Goal: Task Accomplishment & Management: Use online tool/utility

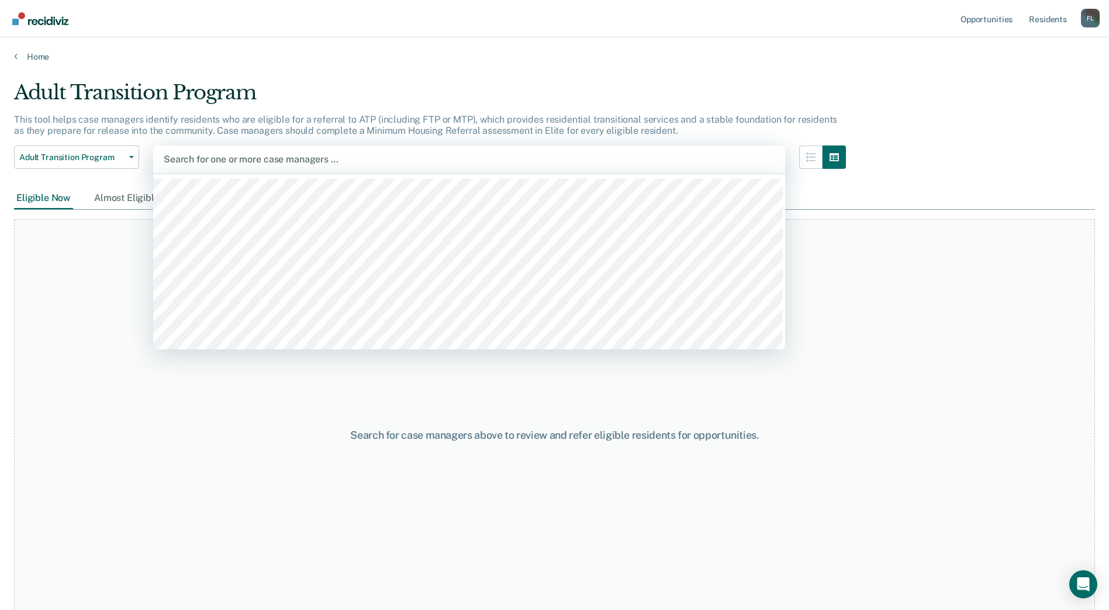
click at [226, 160] on div at bounding box center [469, 159] width 611 height 13
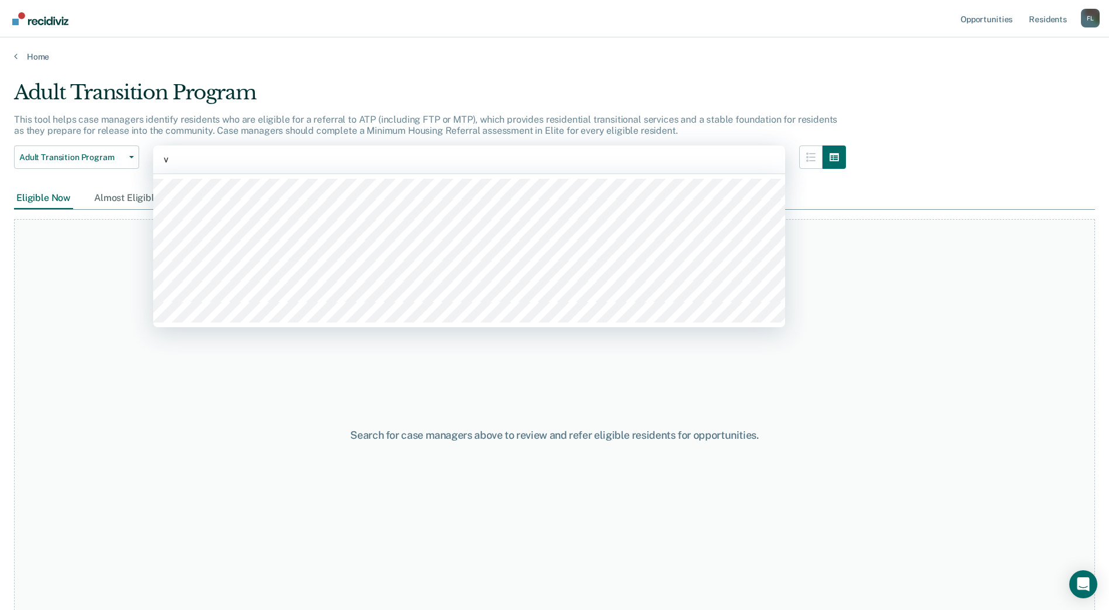
type input "ve"
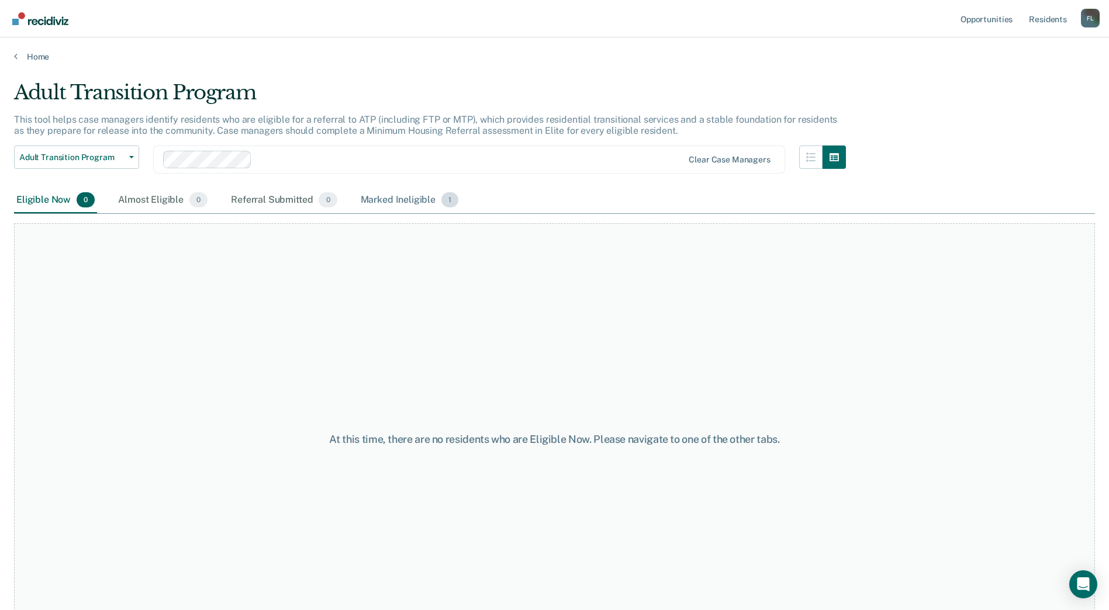
click at [417, 201] on div "Marked Ineligible 1" at bounding box center [409, 201] width 103 height 26
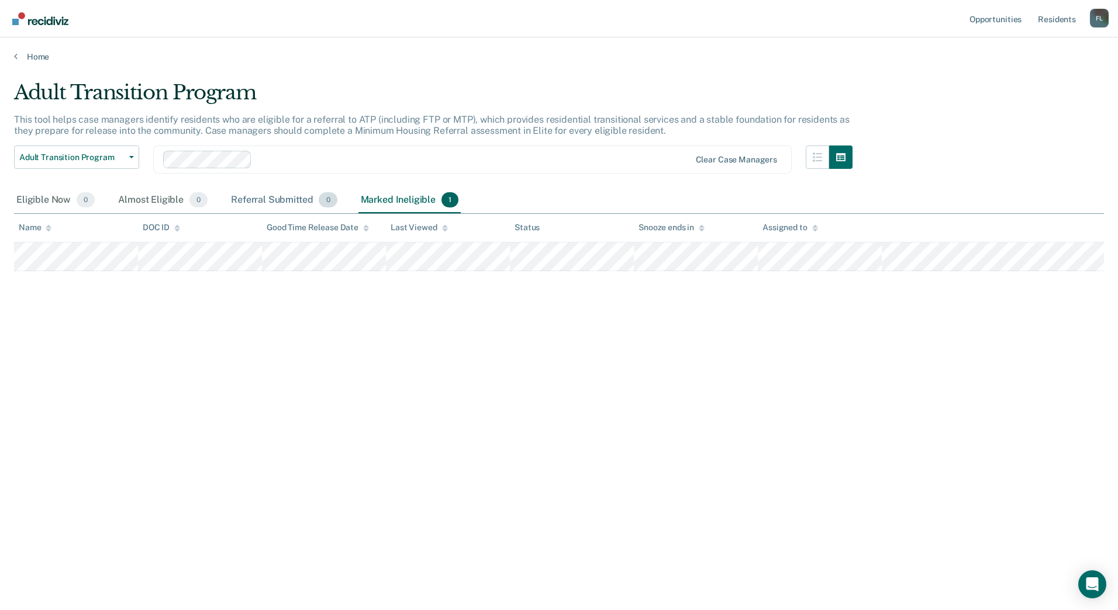
click at [317, 195] on div "Referral Submitted 0" at bounding box center [284, 201] width 110 height 26
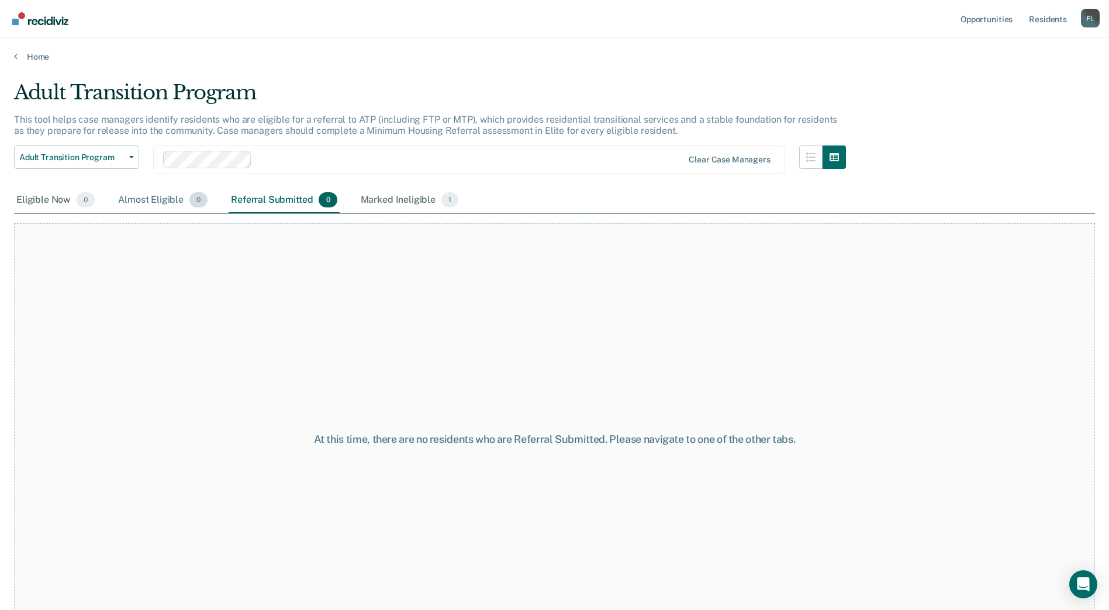
click at [167, 198] on div "Almost Eligible 0" at bounding box center [163, 201] width 94 height 26
click at [38, 193] on div "Eligible Now 0" at bounding box center [55, 201] width 83 height 26
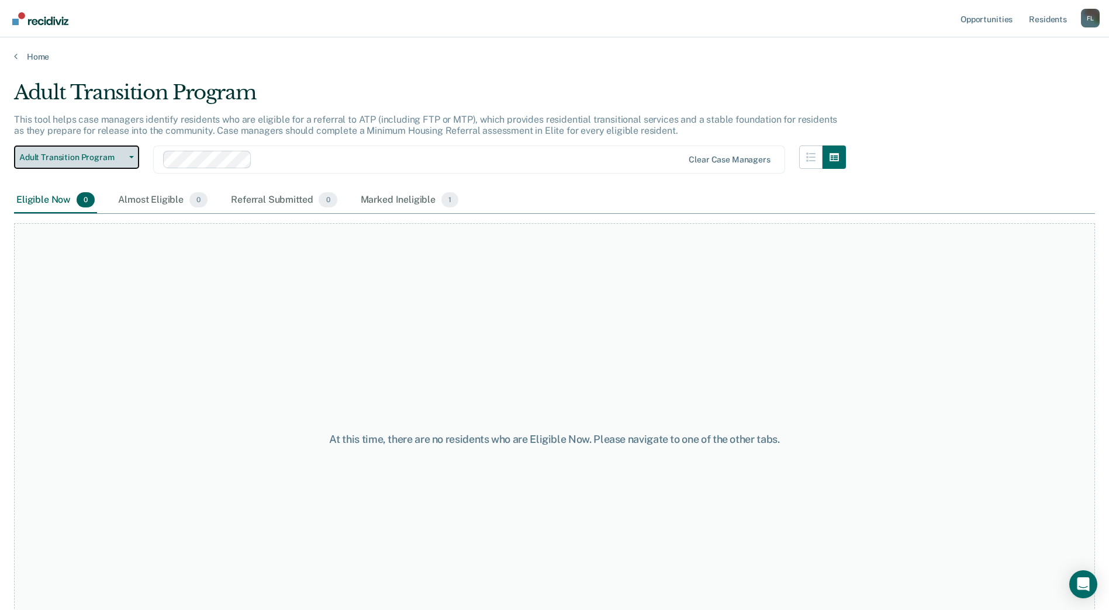
click at [54, 165] on button "Adult Transition Program" at bounding box center [76, 157] width 125 height 23
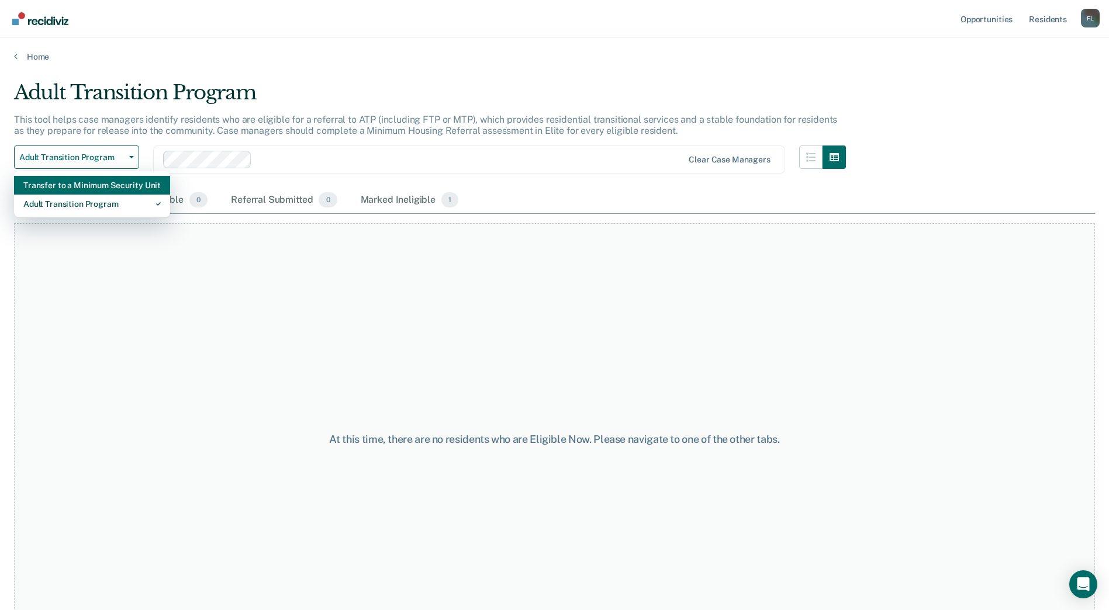
click at [68, 184] on div "Transfer to a Minimum Security Unit" at bounding box center [91, 185] width 137 height 19
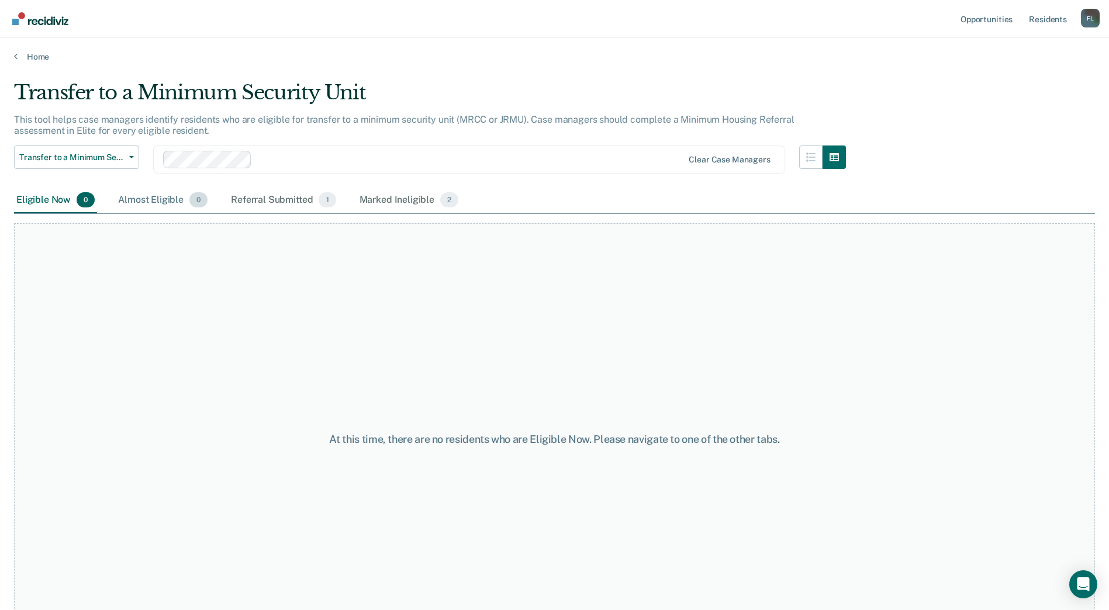
click at [198, 195] on span "0" at bounding box center [198, 199] width 18 height 15
click at [257, 200] on div "Referral Submitted 1" at bounding box center [283, 201] width 109 height 26
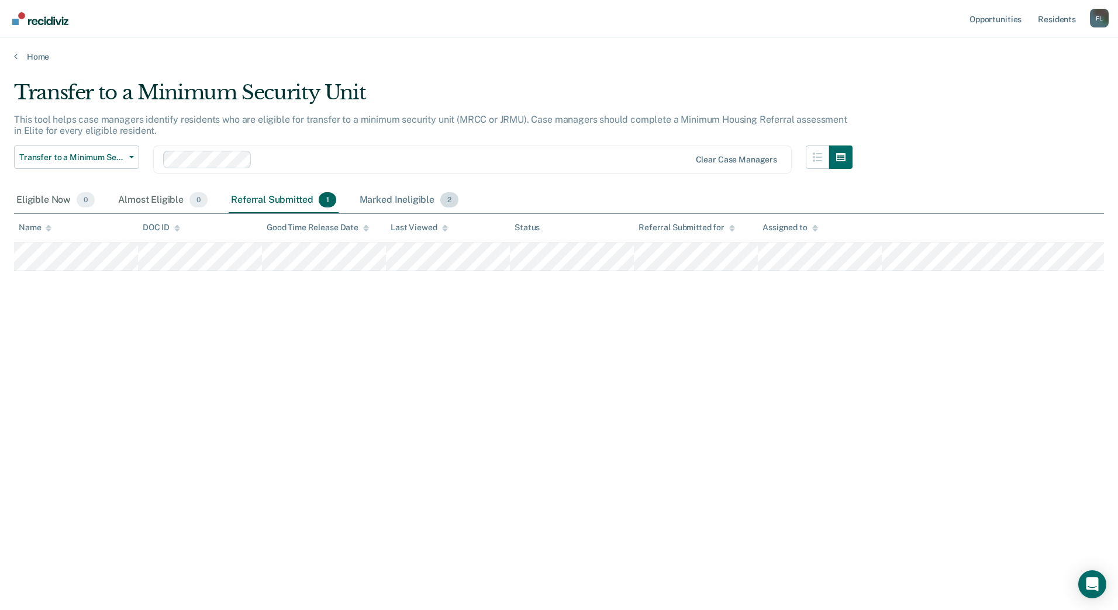
click at [440, 198] on span "2" at bounding box center [449, 199] width 18 height 15
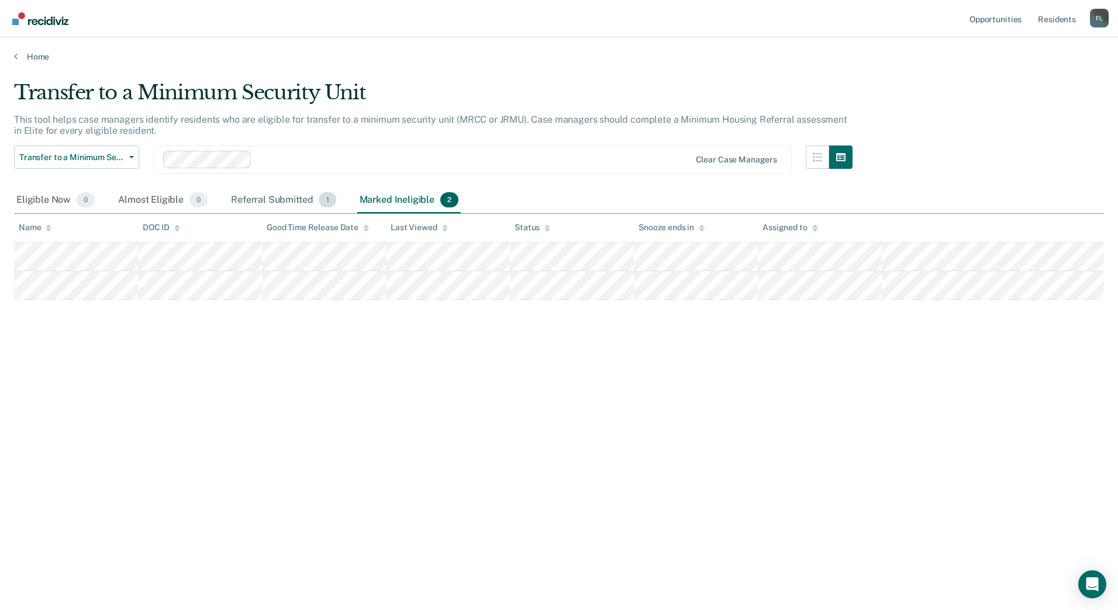
click at [281, 190] on div "Referral Submitted 1" at bounding box center [283, 201] width 109 height 26
